Goal: Find specific page/section: Find specific page/section

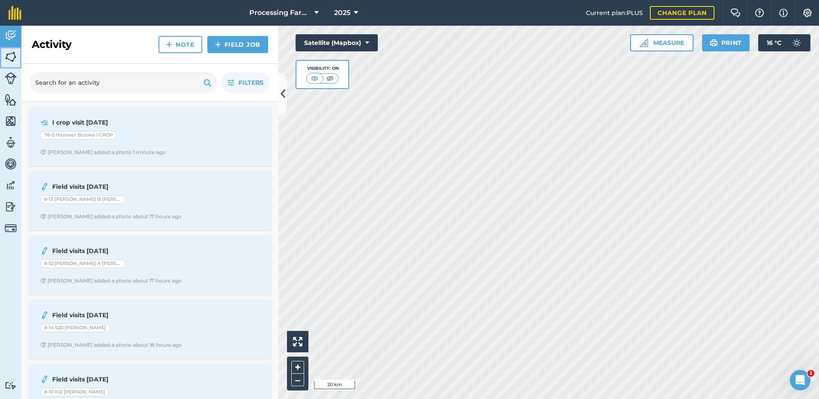
click at [12, 56] on img at bounding box center [11, 57] width 12 height 13
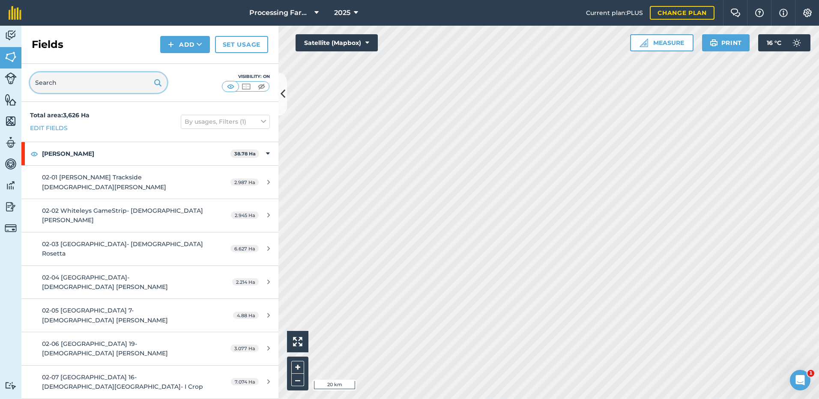
click at [48, 82] on input "text" at bounding box center [98, 82] width 137 height 21
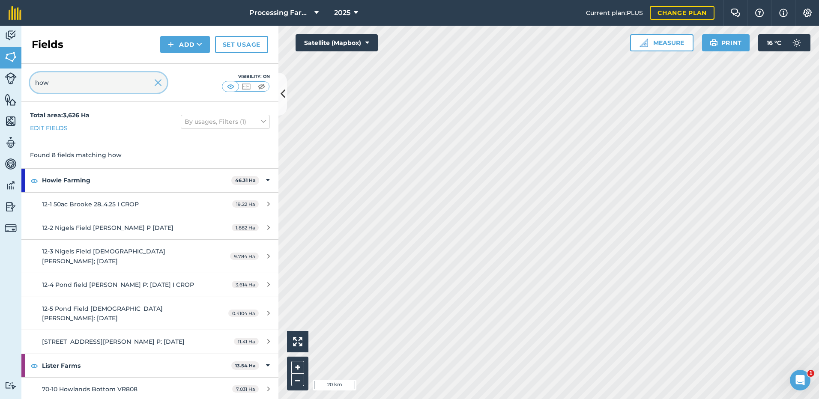
type input "how"
